Goal: Transaction & Acquisition: Purchase product/service

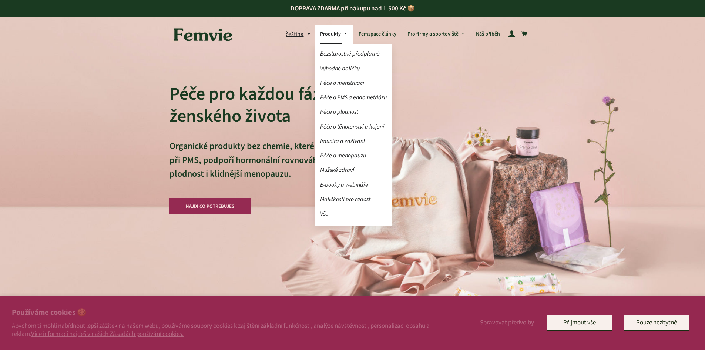
click at [330, 37] on link "Produkty" at bounding box center [333, 34] width 38 height 19
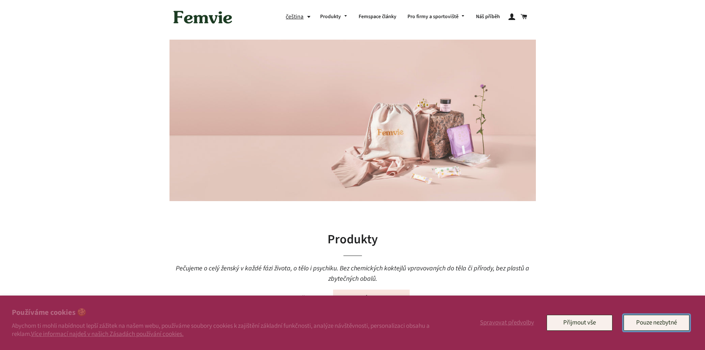
click at [631, 319] on button "Pouze nezbytné" at bounding box center [656, 322] width 66 height 16
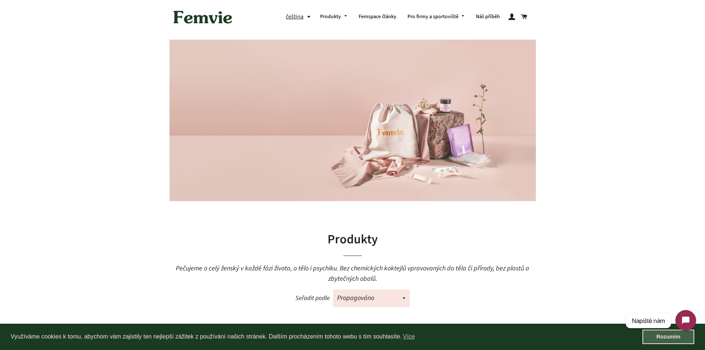
click at [676, 339] on link "Rozumím" at bounding box center [668, 336] width 52 height 15
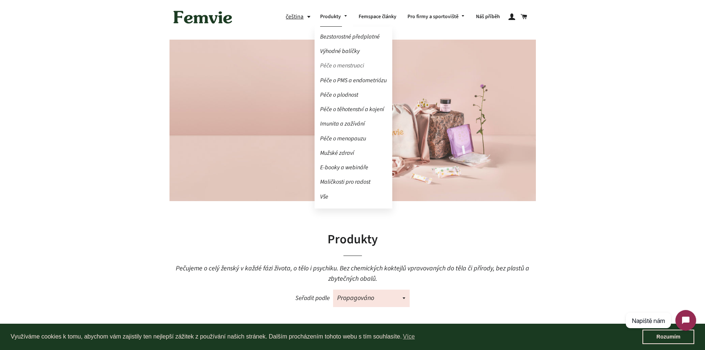
click at [338, 66] on link "Péče o menstruaci" at bounding box center [353, 65] width 78 height 13
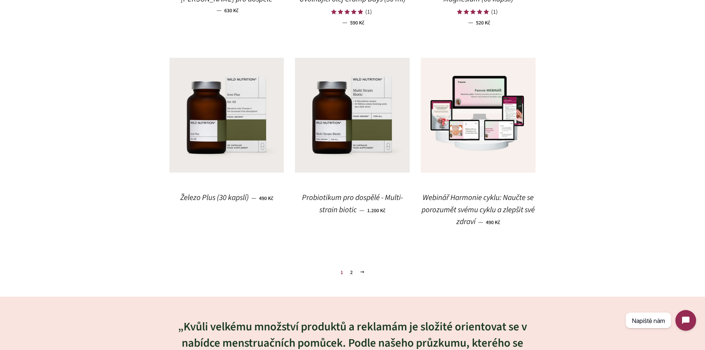
scroll to position [999, 0]
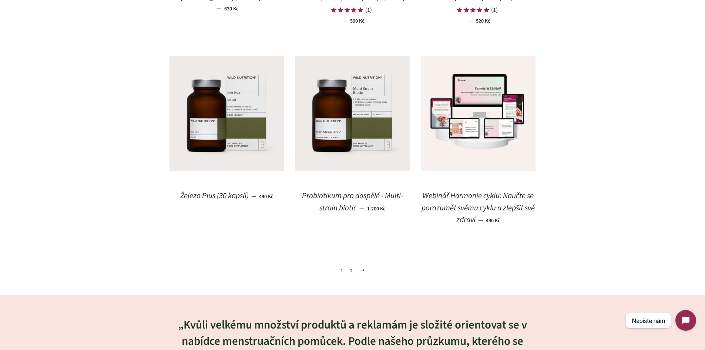
click at [350, 268] on link "2" at bounding box center [351, 270] width 9 height 11
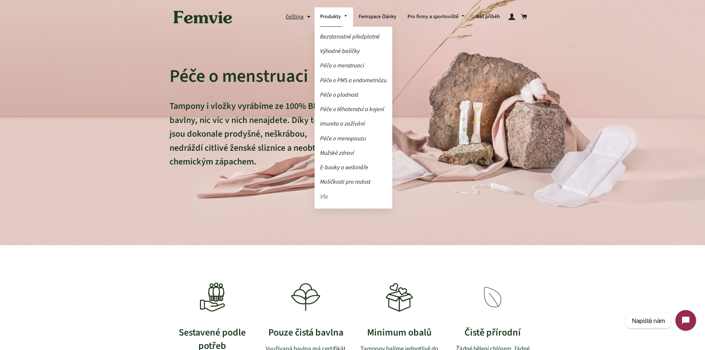
click at [323, 195] on link "Vše" at bounding box center [353, 196] width 78 height 13
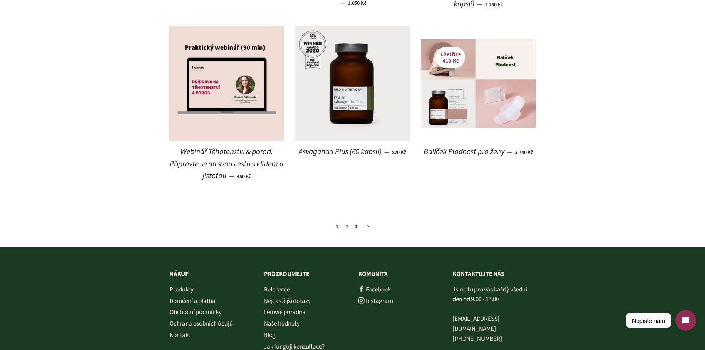
scroll to position [814, 0]
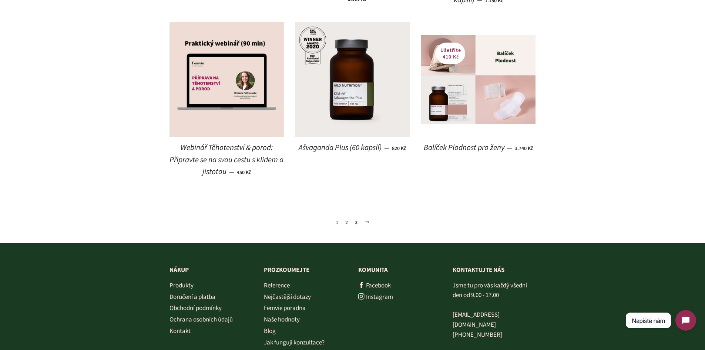
click at [348, 221] on link "2" at bounding box center [346, 222] width 9 height 11
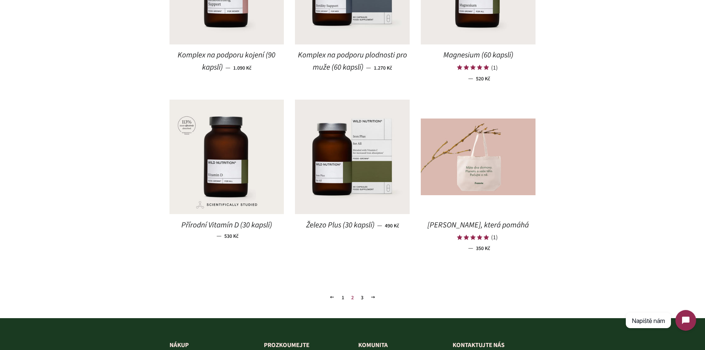
scroll to position [814, 0]
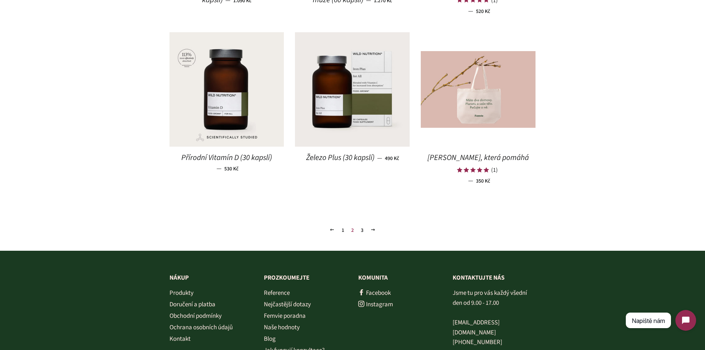
click at [360, 229] on link "3" at bounding box center [362, 230] width 9 height 11
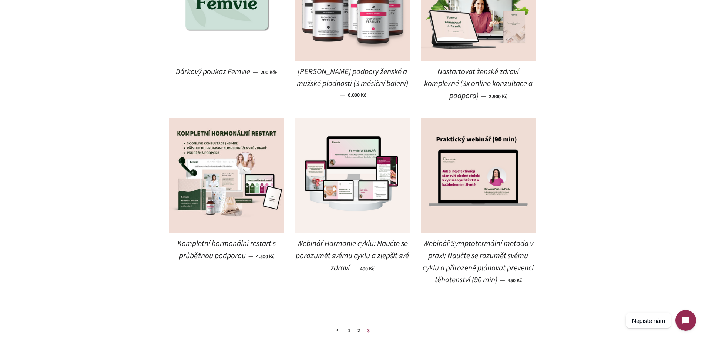
scroll to position [703, 0]
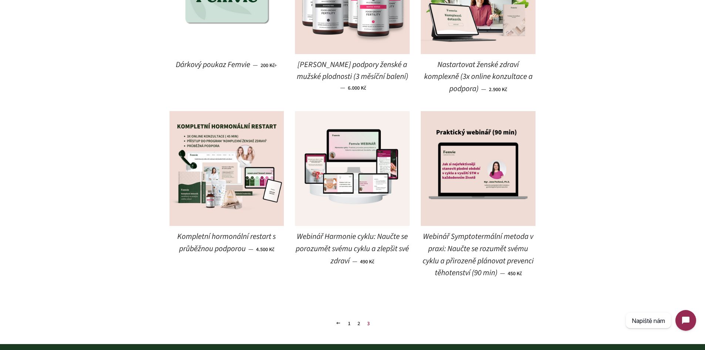
click at [355, 322] on link "2" at bounding box center [358, 323] width 9 height 11
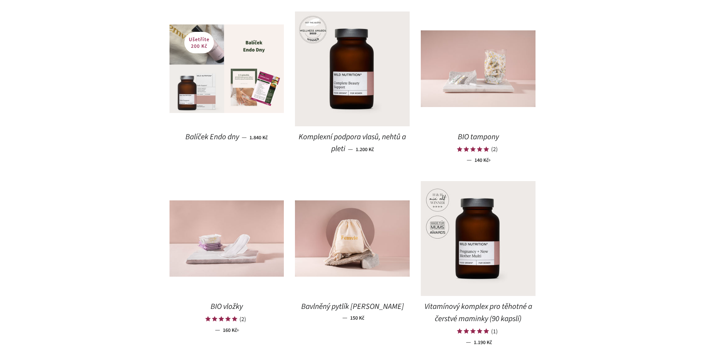
scroll to position [407, 0]
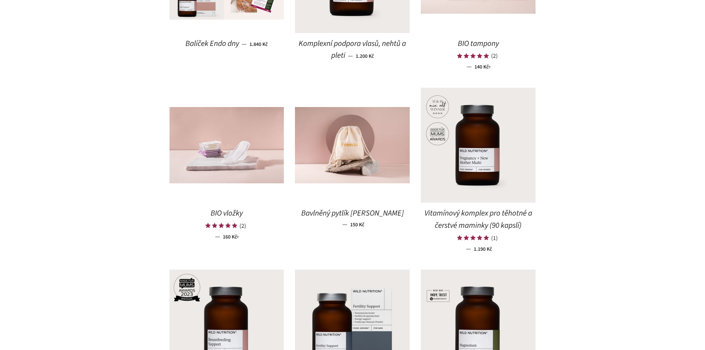
click at [226, 212] on span "BIO vložky" at bounding box center [226, 212] width 32 height 11
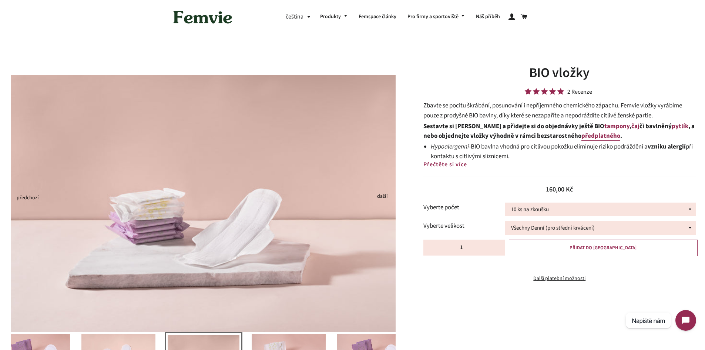
click at [531, 225] on select "Všechny Denní (pro střední krvácení) Všechny Noční (pro silné krvácení) Půl na …" at bounding box center [600, 228] width 190 height 14
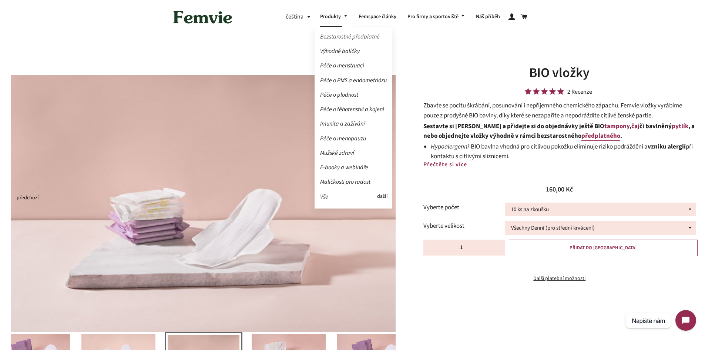
click at [334, 37] on link "Bezstarostné předplatné" at bounding box center [353, 36] width 78 height 13
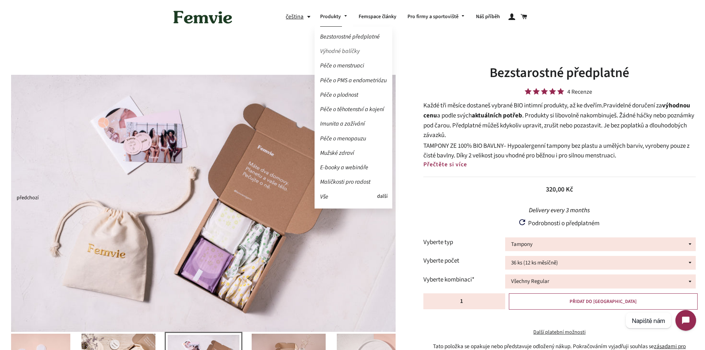
click at [333, 49] on link "Výhodné balíčky" at bounding box center [353, 51] width 78 height 13
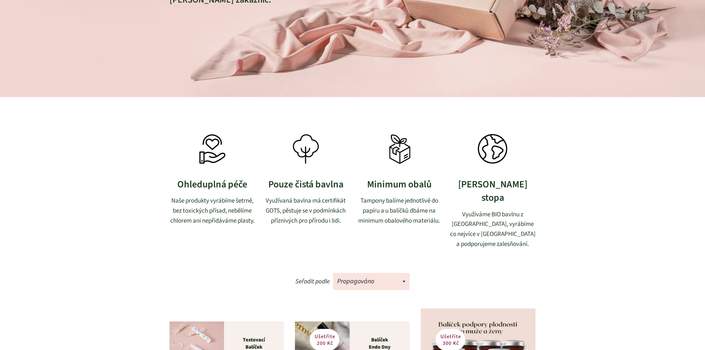
scroll to position [296, 0]
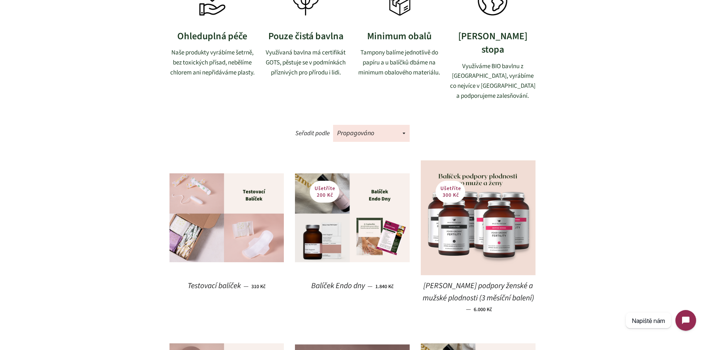
click at [230, 280] on span "Testovací balíček" at bounding box center [214, 285] width 53 height 11
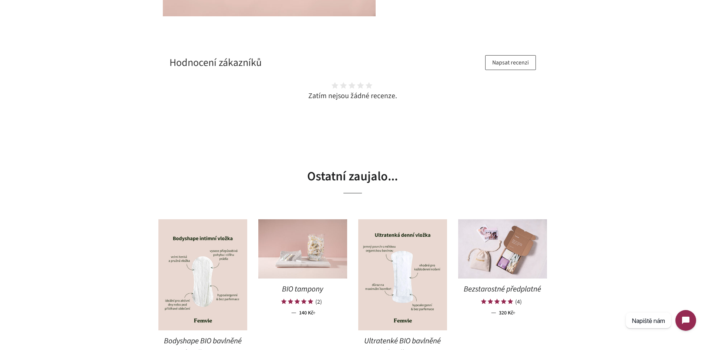
scroll to position [1073, 0]
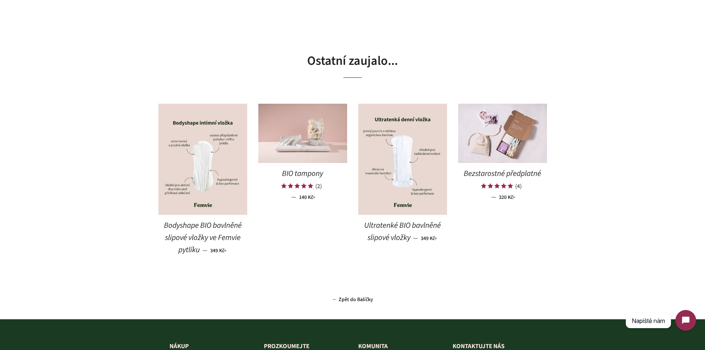
click at [199, 225] on span "Bodyshape BIO bavlněné slipové vložky ve Femvie pytlíku" at bounding box center [203, 237] width 78 height 35
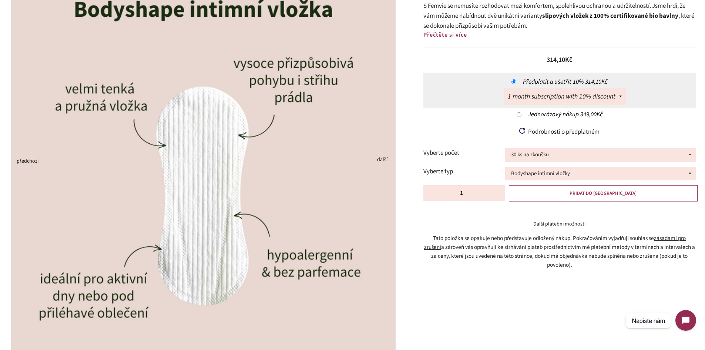
scroll to position [148, 0]
click at [549, 175] on select "Bodyshape intimní vložky" at bounding box center [600, 174] width 190 height 14
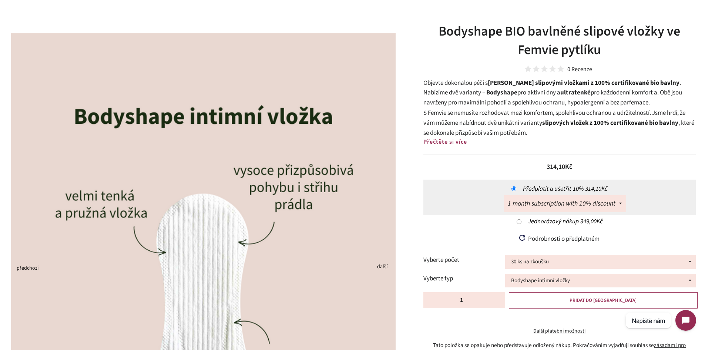
scroll to position [0, 0]
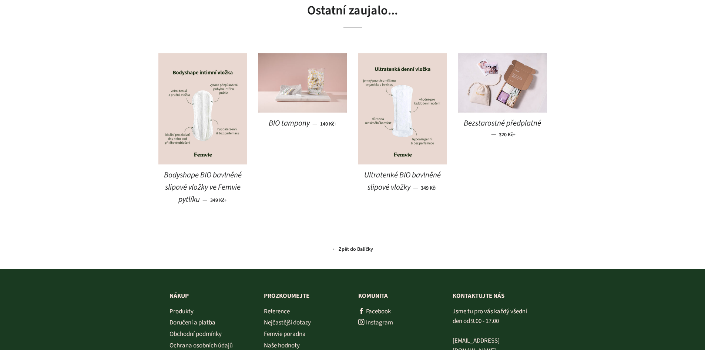
scroll to position [1100, 0]
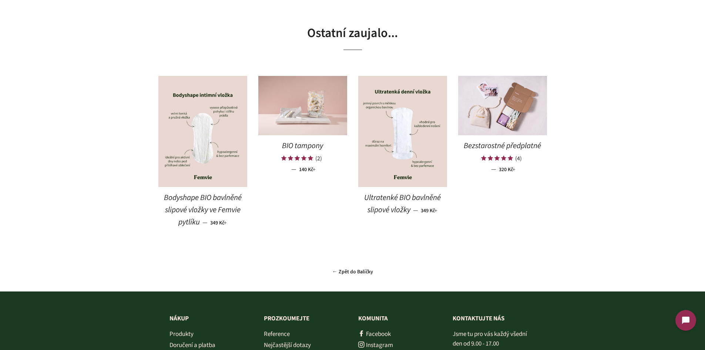
click at [404, 209] on span "Ultratenké BIO bavlněné slipové vložky" at bounding box center [402, 203] width 77 height 23
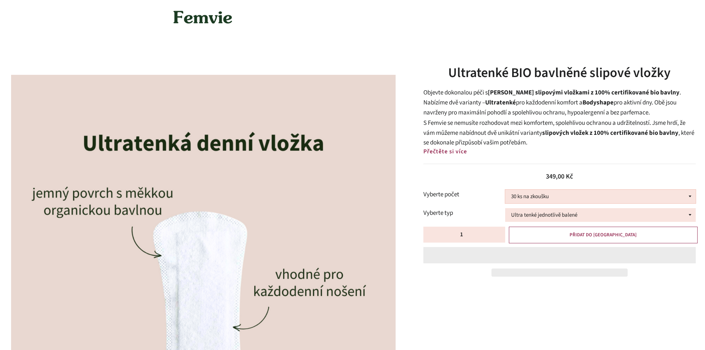
click at [532, 193] on select "30 ks na zkoušku 100 ks 150 ks 200 ks" at bounding box center [600, 196] width 190 height 14
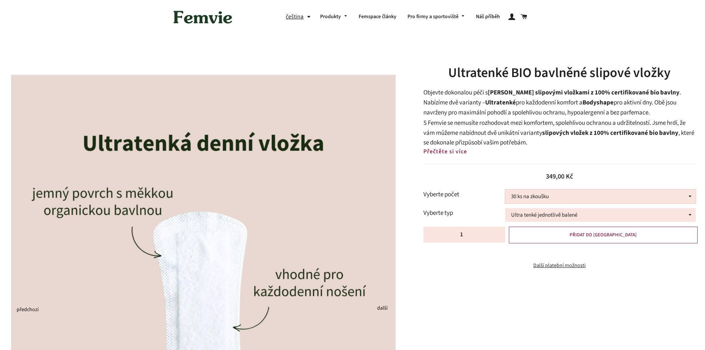
select select "100 ks"
click at [505, 189] on select "30 ks na zkoušku 100 ks 150 ks 200 ks" at bounding box center [600, 196] width 190 height 14
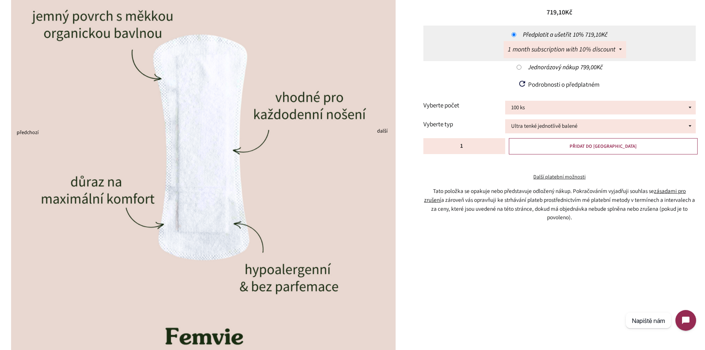
scroll to position [74, 0]
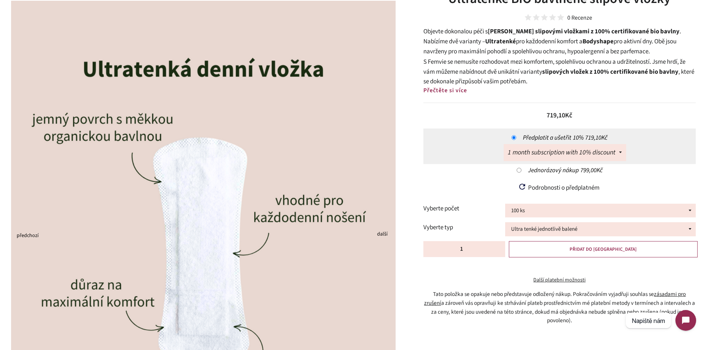
click at [446, 92] on span "Přečtěte si více" at bounding box center [445, 90] width 44 height 8
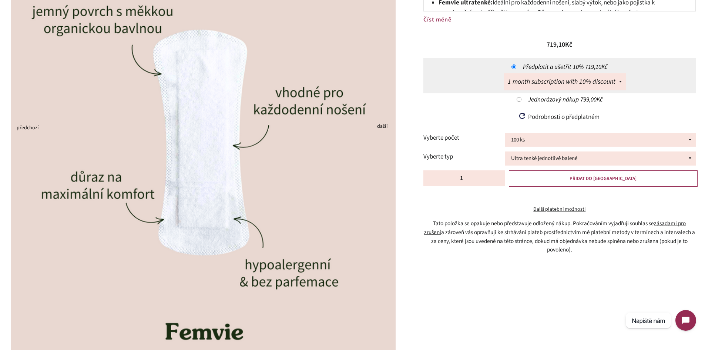
scroll to position [185, 0]
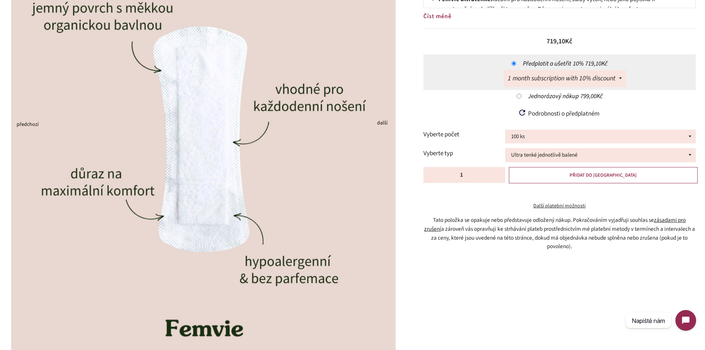
click at [381, 123] on button "Next" at bounding box center [379, 123] width 4 height 1
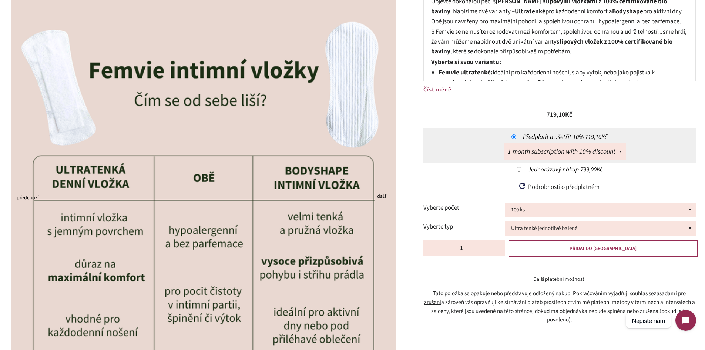
scroll to position [111, 0]
click at [381, 197] on button "Next" at bounding box center [379, 197] width 4 height 1
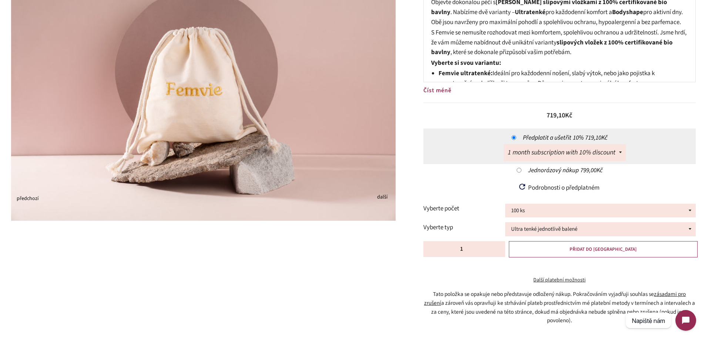
click at [20, 199] on button "Previous" at bounding box center [19, 198] width 4 height 1
